Goal: Task Accomplishment & Management: Manage account settings

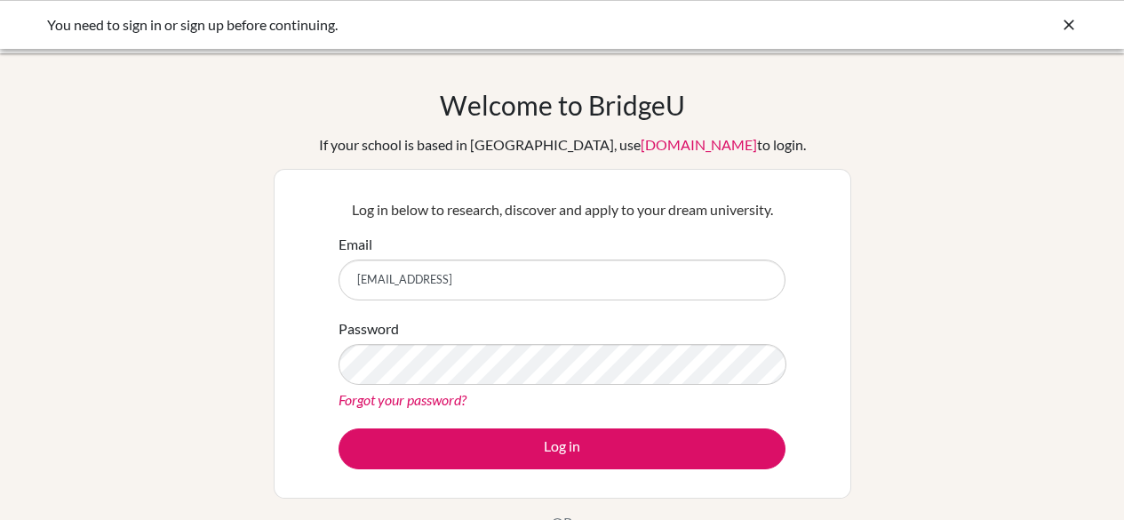
scroll to position [64, 0]
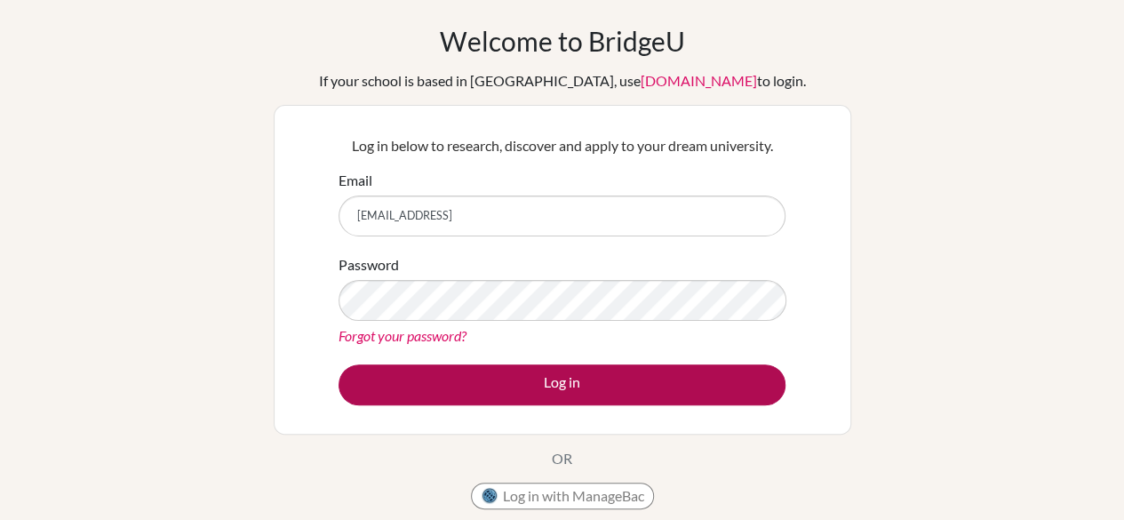
type input "[EMAIL_ADDRESS]"
click at [549, 378] on button "Log in" at bounding box center [562, 384] width 447 height 41
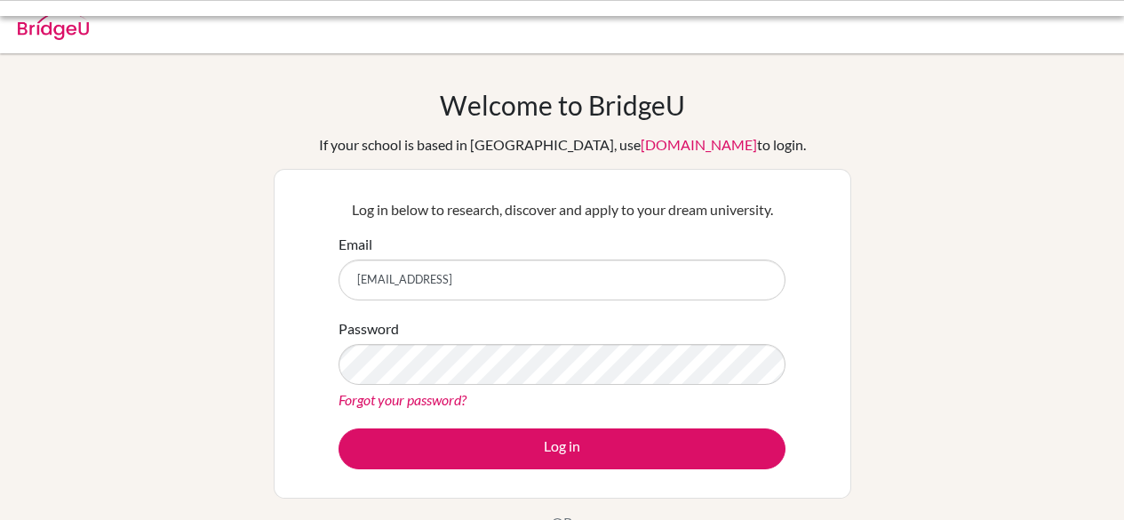
click at [558, 270] on input "[EMAIL_ADDRESS]" at bounding box center [562, 279] width 447 height 41
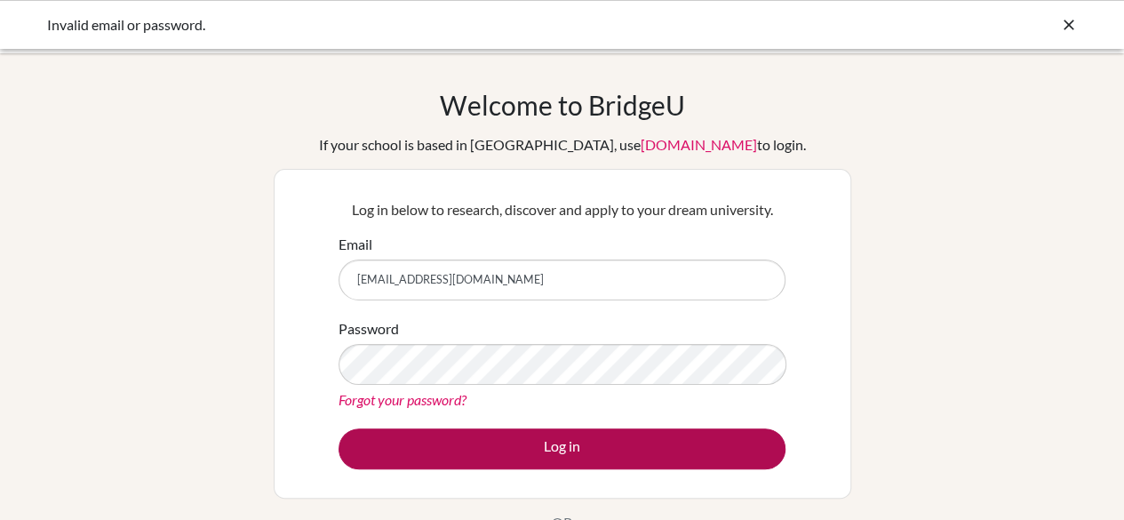
type input "[EMAIL_ADDRESS][DOMAIN_NAME]"
click at [557, 441] on button "Log in" at bounding box center [562, 448] width 447 height 41
